Goal: Find specific page/section: Find specific page/section

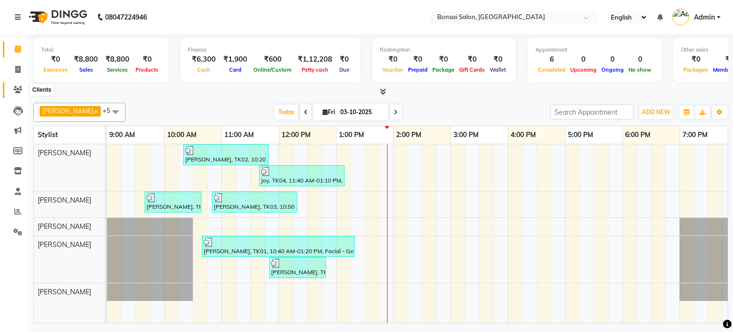
click at [14, 89] on icon at bounding box center [17, 89] width 9 height 7
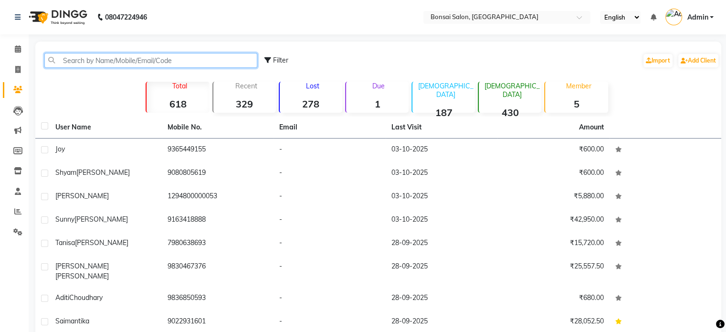
click at [138, 61] on input "text" at bounding box center [150, 60] width 213 height 15
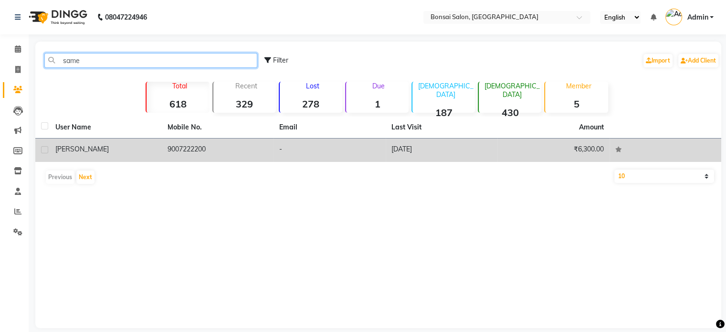
type input "same"
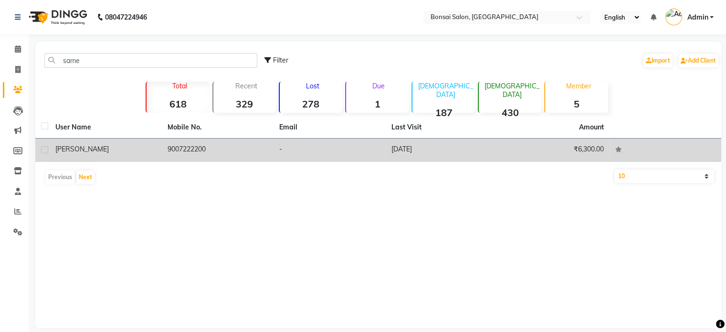
click at [176, 152] on td "9007222200" at bounding box center [218, 149] width 112 height 23
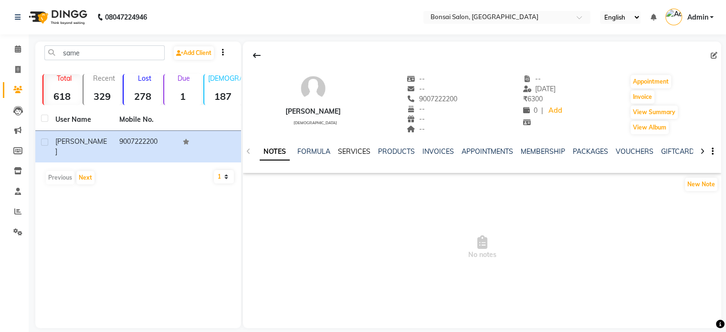
click at [347, 151] on link "SERVICES" at bounding box center [354, 151] width 32 height 9
